Goal: Find specific page/section: Find specific page/section

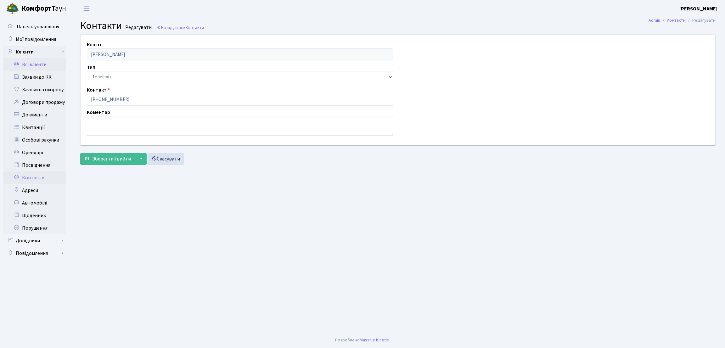
click at [48, 67] on link "Всі клієнти" at bounding box center [34, 64] width 63 height 13
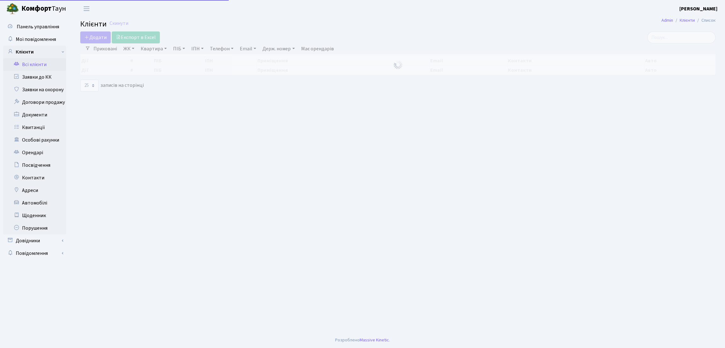
select select "25"
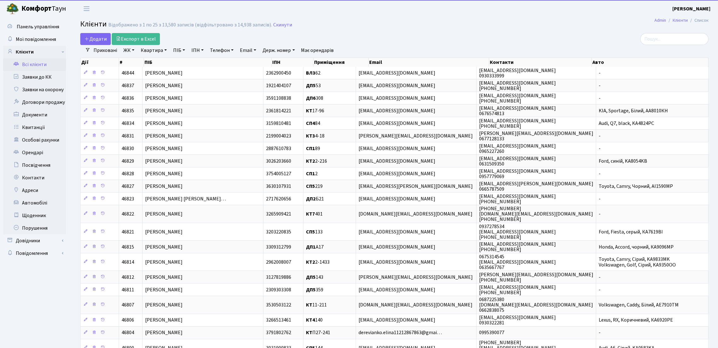
click at [51, 76] on link "Заявки до КК" at bounding box center [34, 77] width 63 height 13
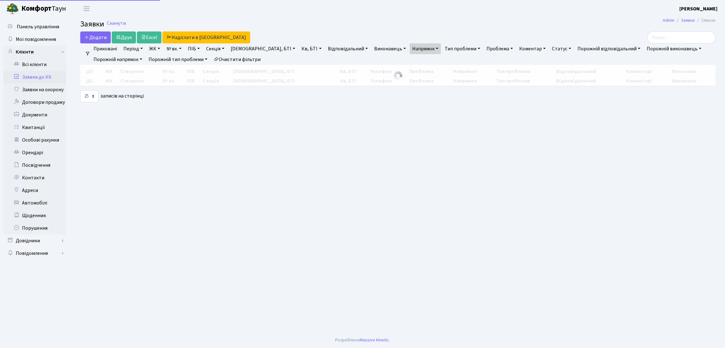
select select "25"
